Goal: Task Accomplishment & Management: Manage account settings

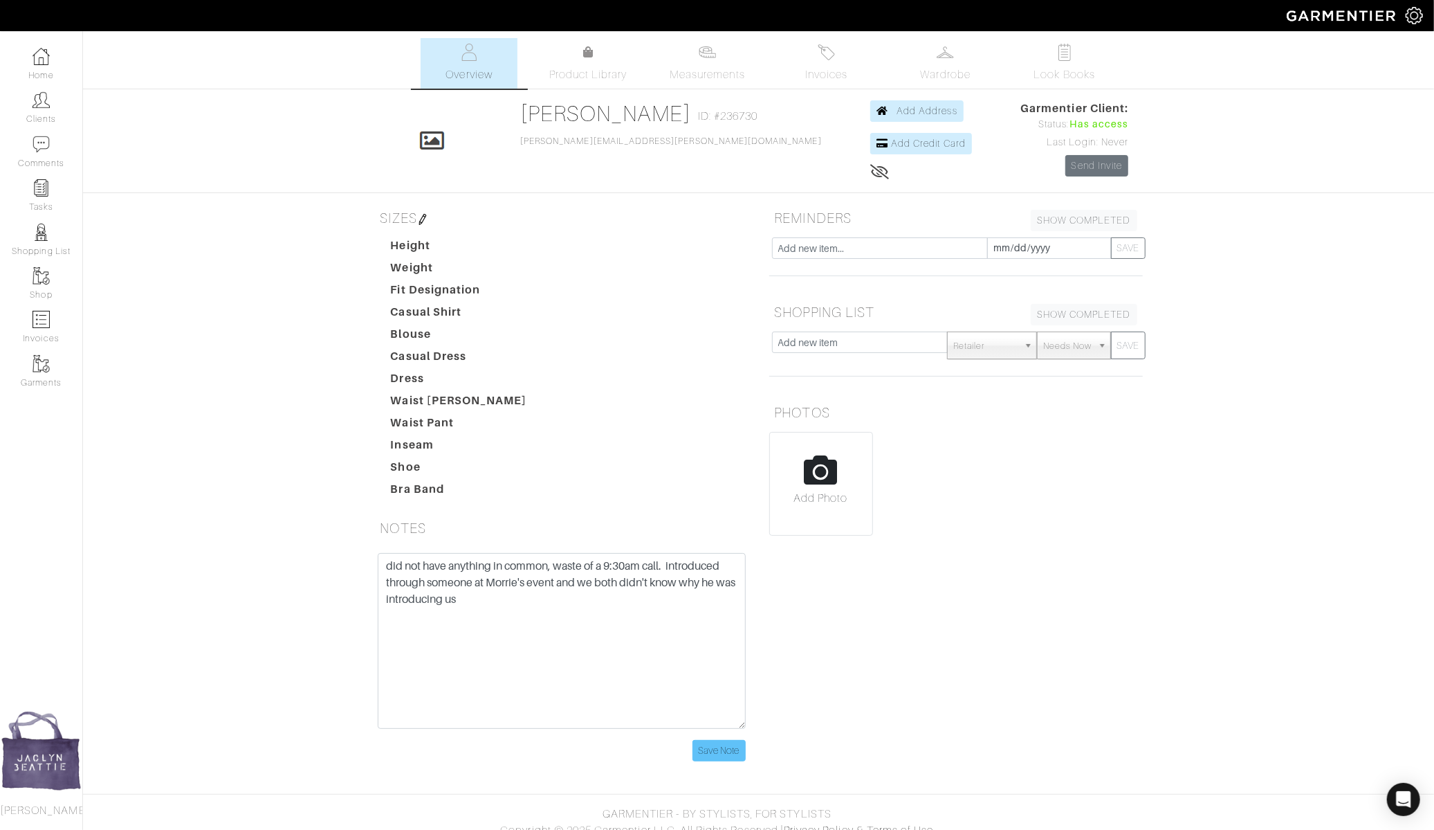
type textarea "did not have anything in common, waste of a 9:30am call. introduced through som…"
click at [707, 742] on input "Save Note" at bounding box center [719, 750] width 53 height 21
click at [607, 112] on link "[PERSON_NAME]" at bounding box center [605, 113] width 171 height 25
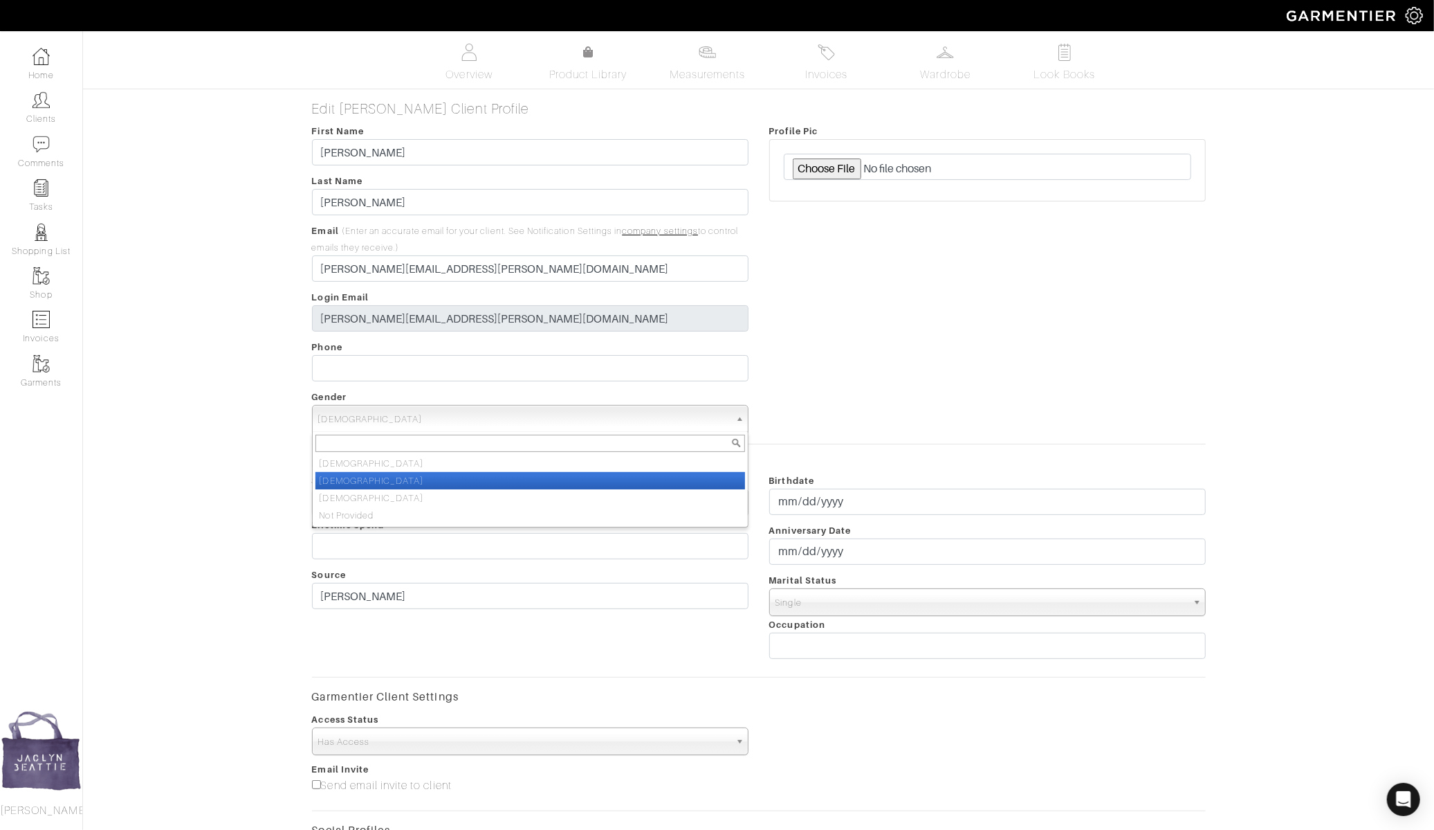
click at [393, 423] on span "[DEMOGRAPHIC_DATA]" at bounding box center [524, 420] width 412 height 28
click at [392, 417] on span "[DEMOGRAPHIC_DATA]" at bounding box center [524, 420] width 412 height 28
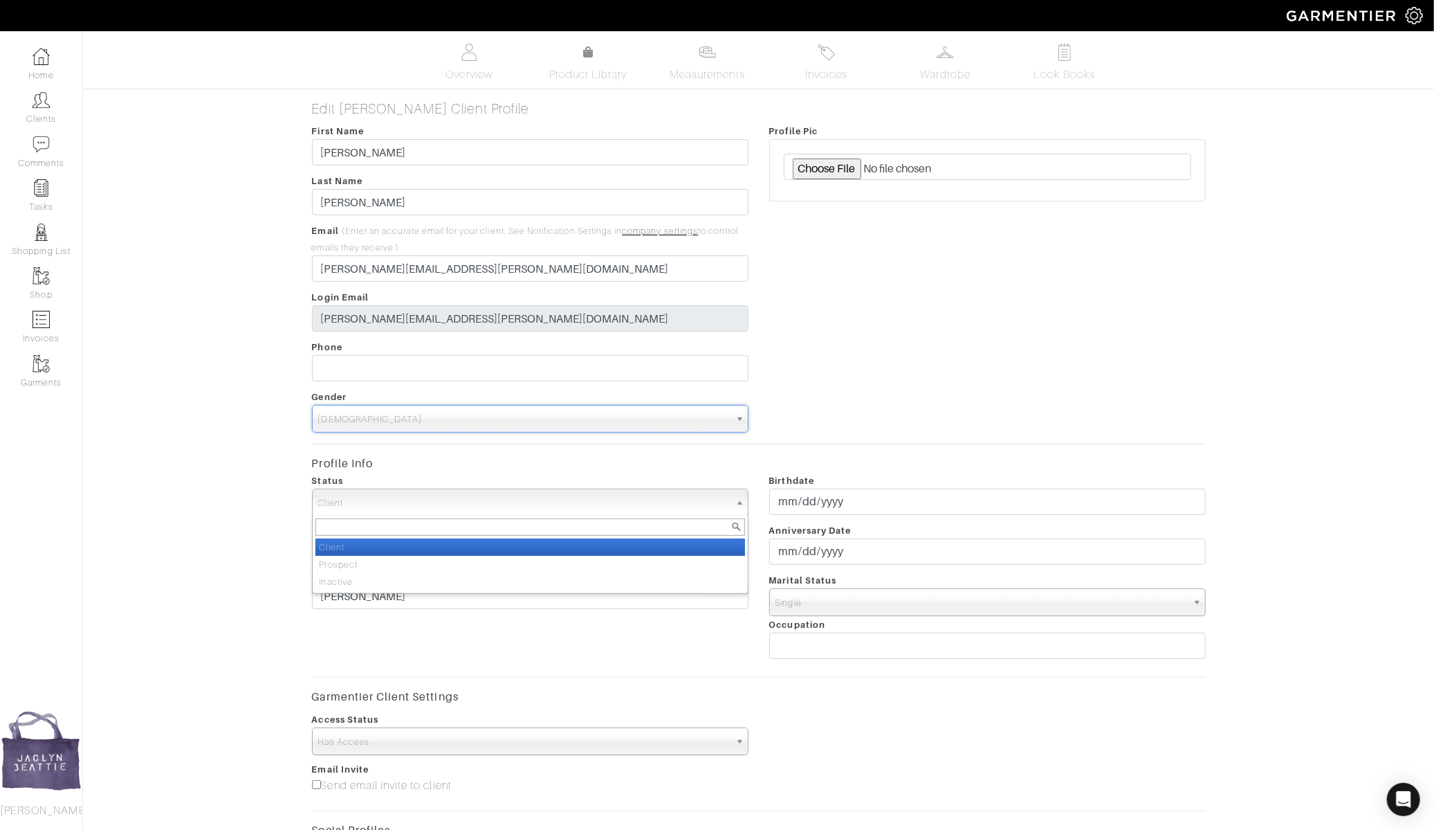
click at [388, 505] on span "Client" at bounding box center [524, 503] width 412 height 28
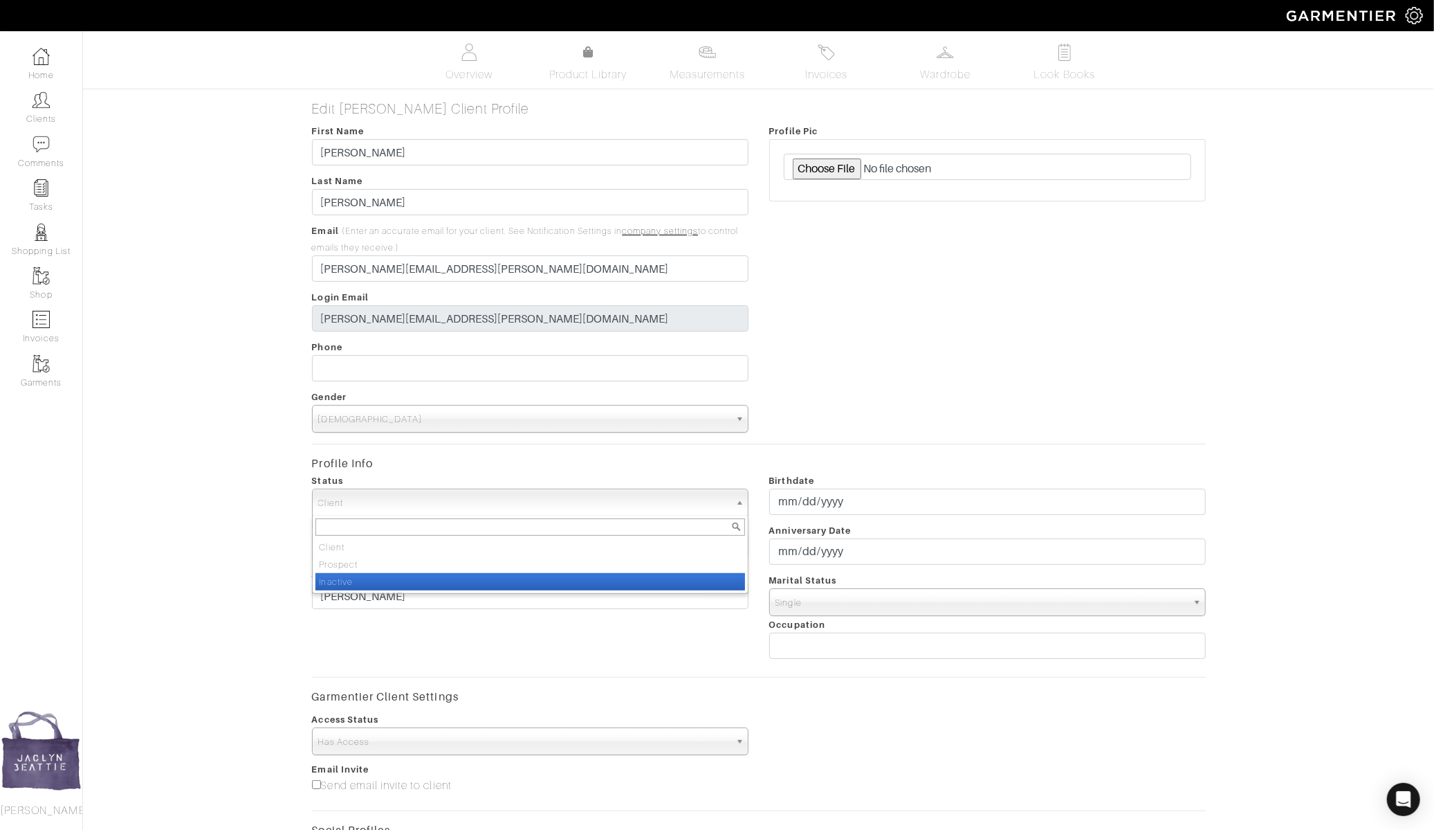
click at [395, 574] on li "Inactive" at bounding box center [531, 581] width 430 height 17
select select "Inactive"
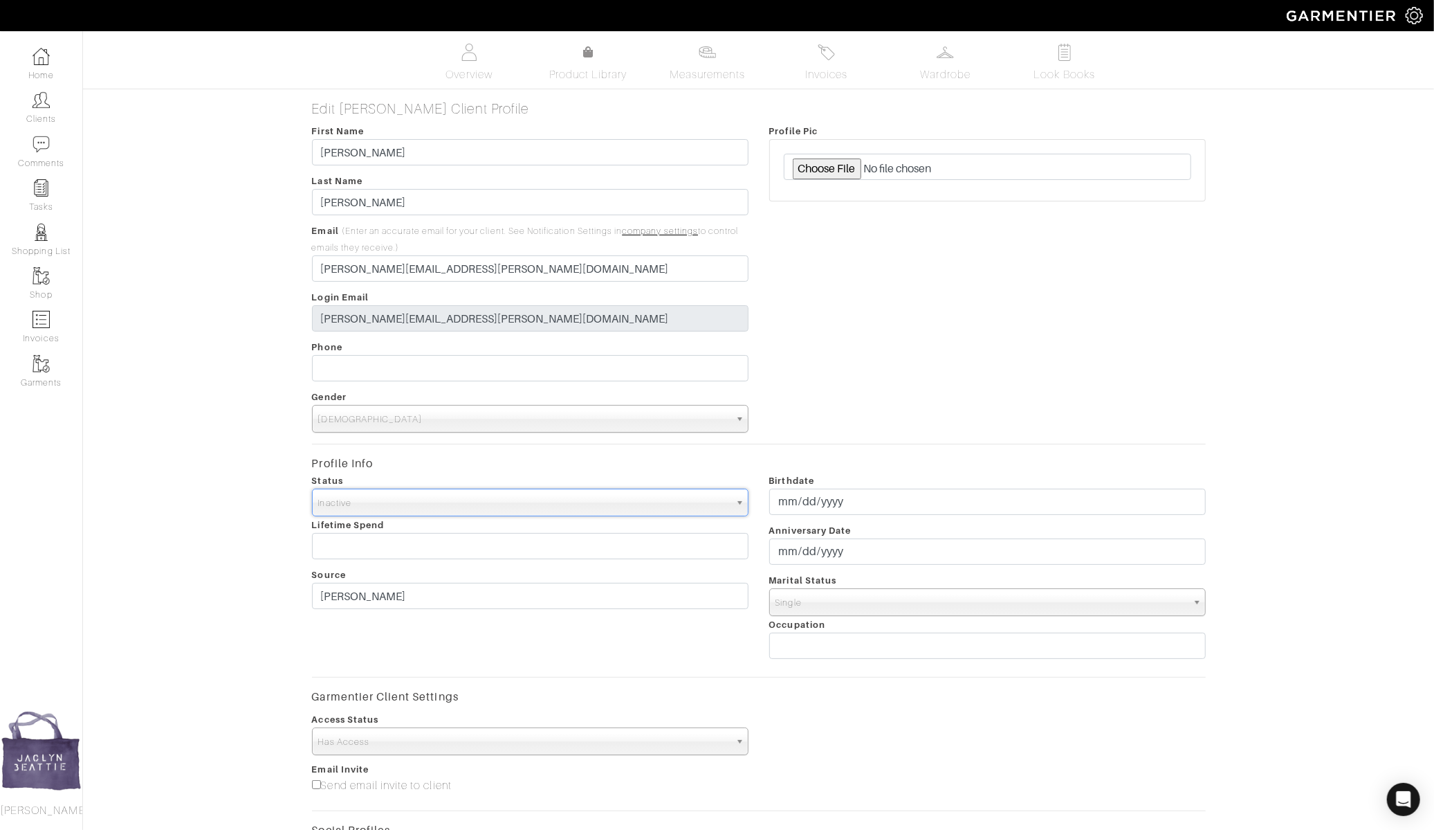
scroll to position [288, 0]
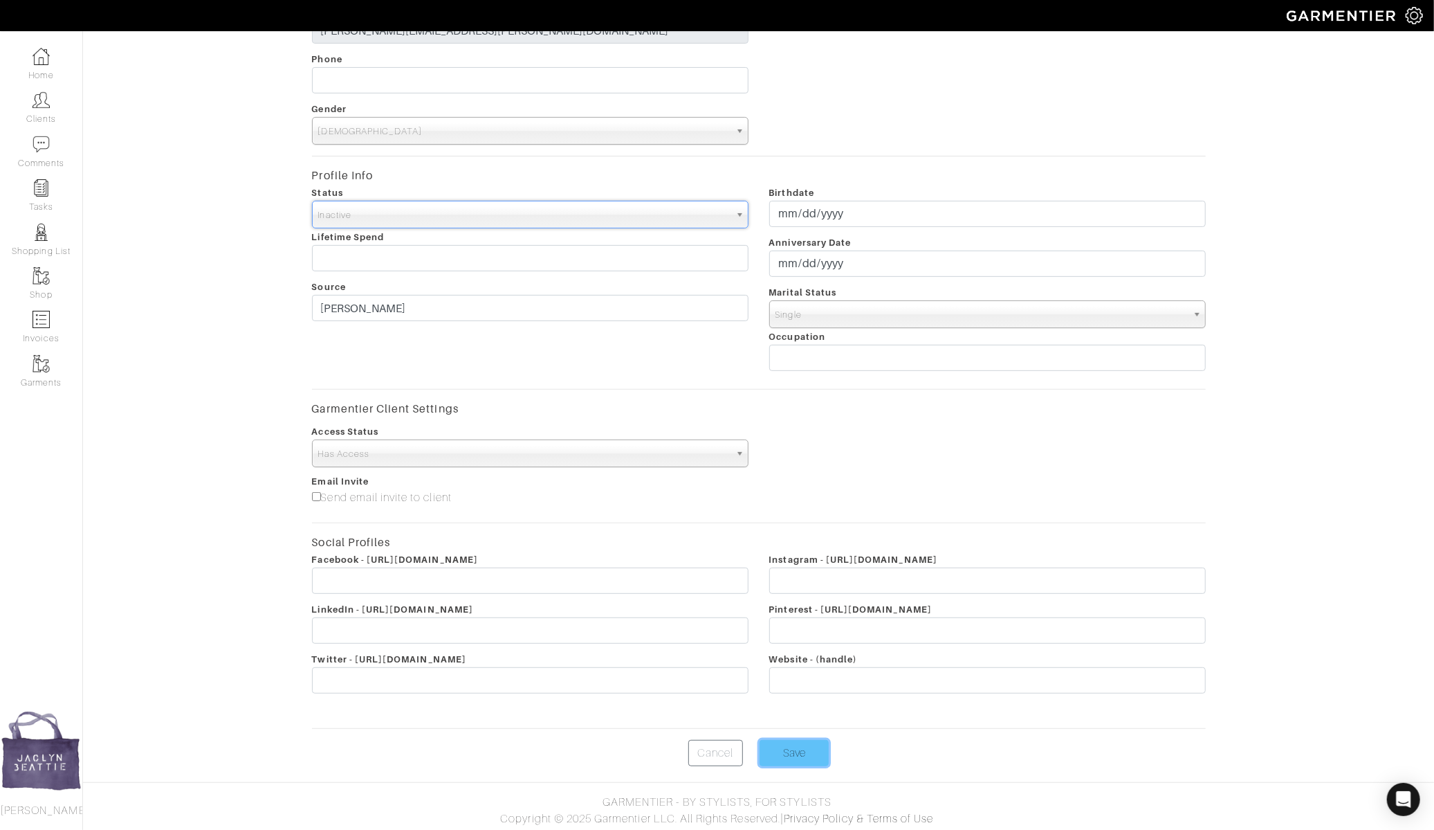
click at [788, 754] on input "Save" at bounding box center [794, 753] width 69 height 26
